Goal: Information Seeking & Learning: Learn about a topic

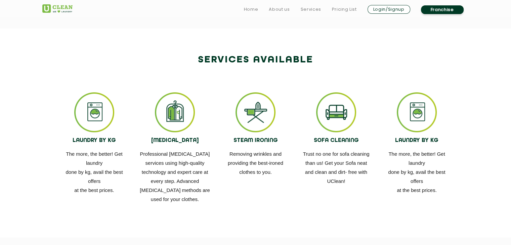
scroll to position [355, 0]
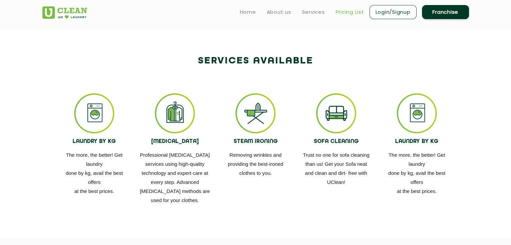
click at [351, 14] on link "Pricing List" at bounding box center [349, 12] width 29 height 8
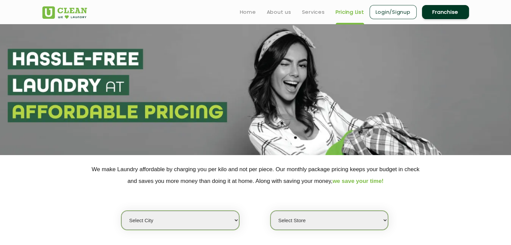
select select "0"
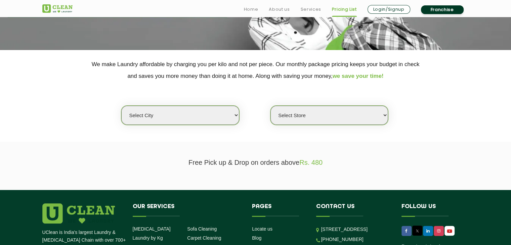
scroll to position [105, 0]
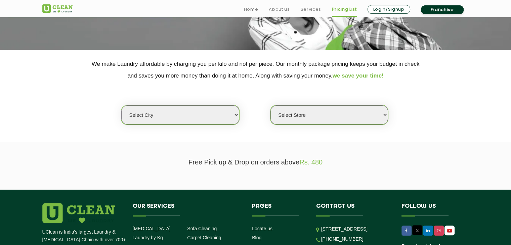
click at [149, 116] on select "Select city [GEOGRAPHIC_DATA] [GEOGRAPHIC_DATA] [GEOGRAPHIC_DATA] [GEOGRAPHIC_D…" at bounding box center [180, 114] width 118 height 19
drag, startPoint x: 147, startPoint y: 143, endPoint x: 291, endPoint y: 116, distance: 146.9
click at [291, 116] on app-pricing "We make Laundry affordable by charging you per kilo and not per piece. Our mont…" at bounding box center [255, 54] width 511 height 271
click at [291, 116] on select "Select Store" at bounding box center [329, 114] width 118 height 19
click at [228, 111] on select "Select city [GEOGRAPHIC_DATA] [GEOGRAPHIC_DATA] [GEOGRAPHIC_DATA] [GEOGRAPHIC_D…" at bounding box center [180, 114] width 118 height 19
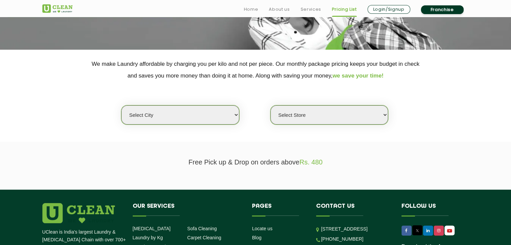
click at [231, 153] on section "Free Pick up & Drop on orders above Rs. 480" at bounding box center [255, 166] width 511 height 48
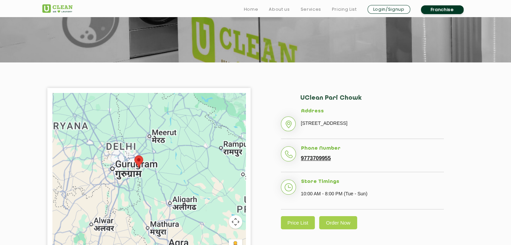
scroll to position [110, 0]
